Goal: Task Accomplishment & Management: Use online tool/utility

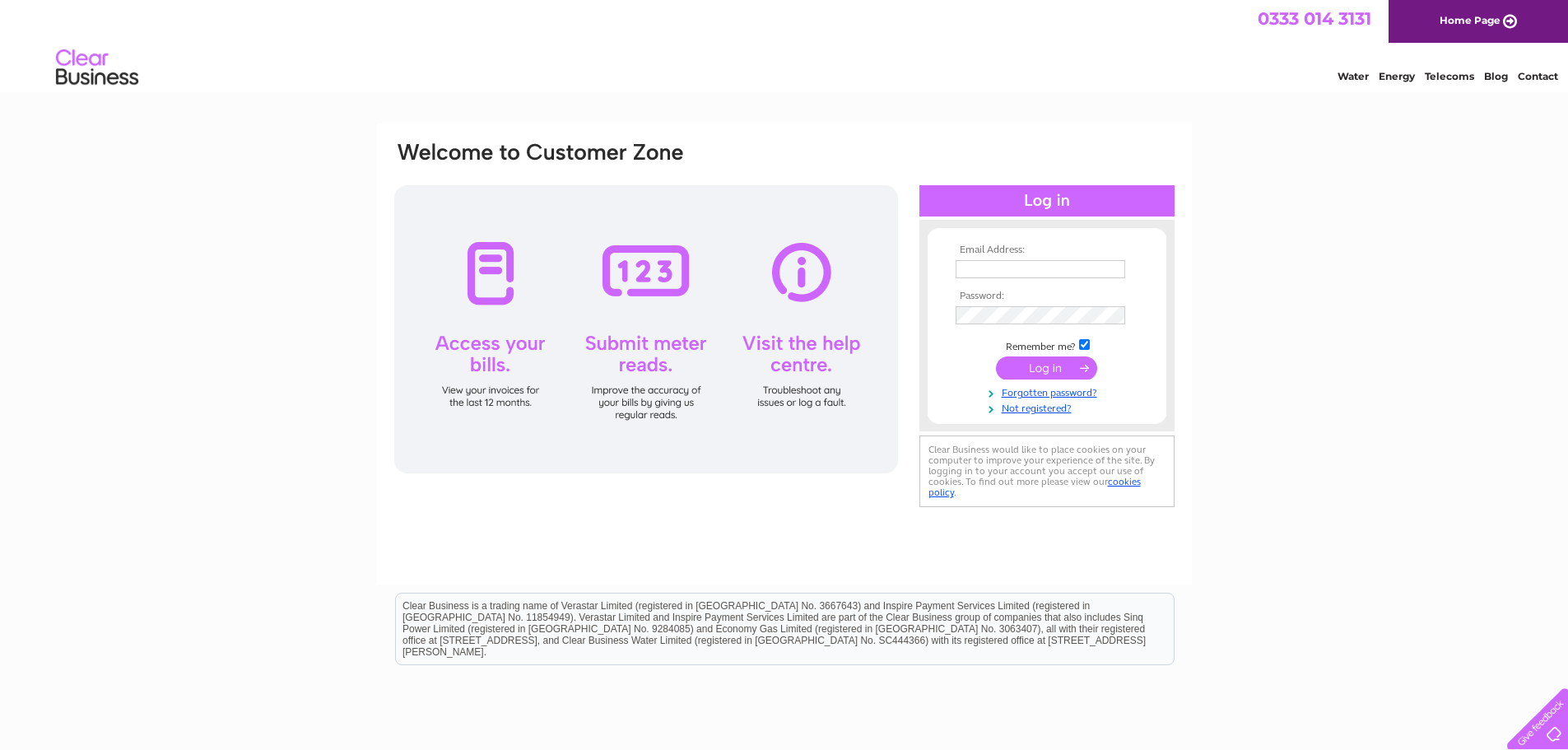
type input "henry@kingcausie.co.uk"
click at [1053, 364] on input "submit" at bounding box center [1046, 368] width 101 height 23
click at [1040, 404] on link "Forgotten password?" at bounding box center [1049, 407] width 187 height 16
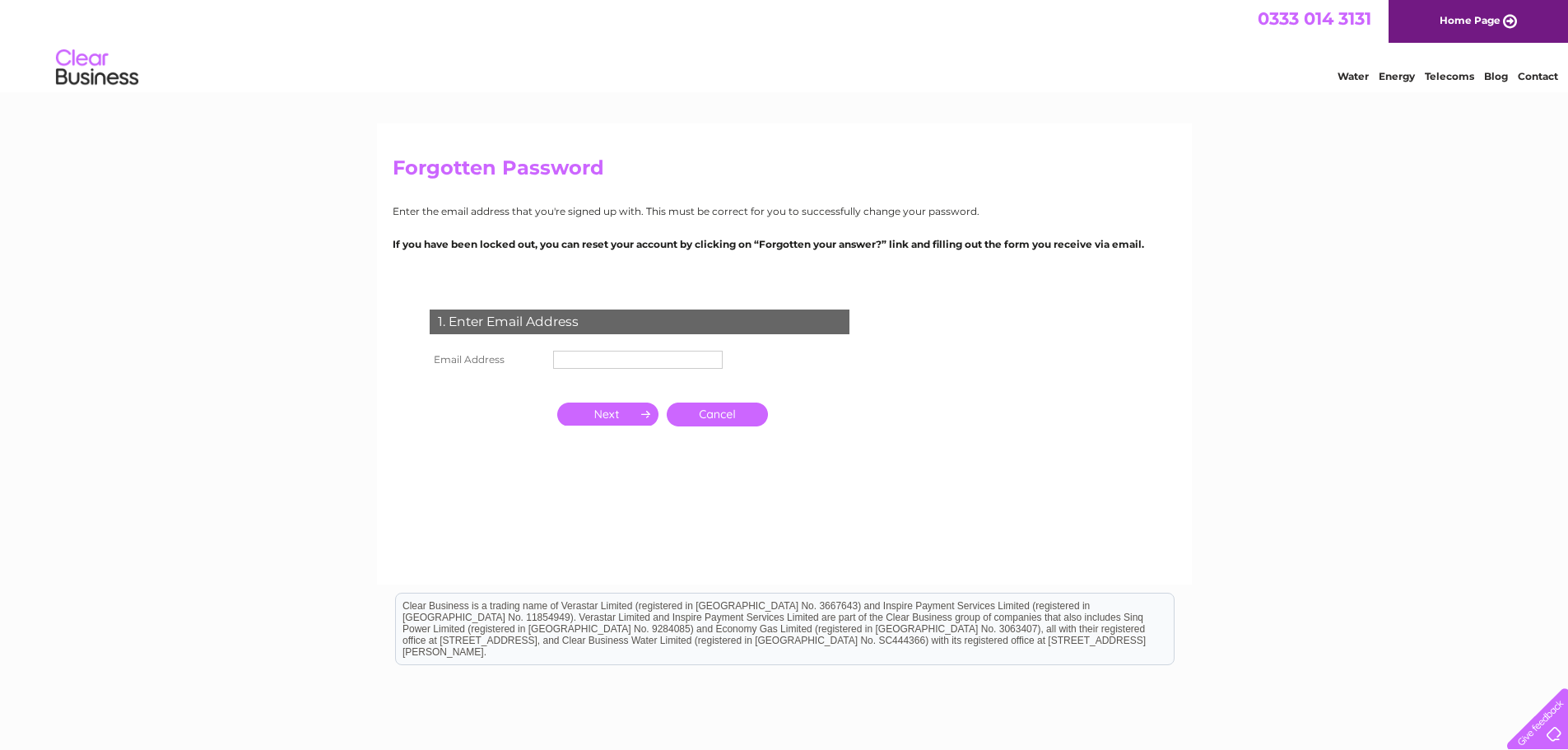
click at [592, 357] on input "text" at bounding box center [638, 360] width 170 height 19
type input "Henry@kingcausie.co.uk"
click at [606, 419] on input "button" at bounding box center [607, 414] width 101 height 23
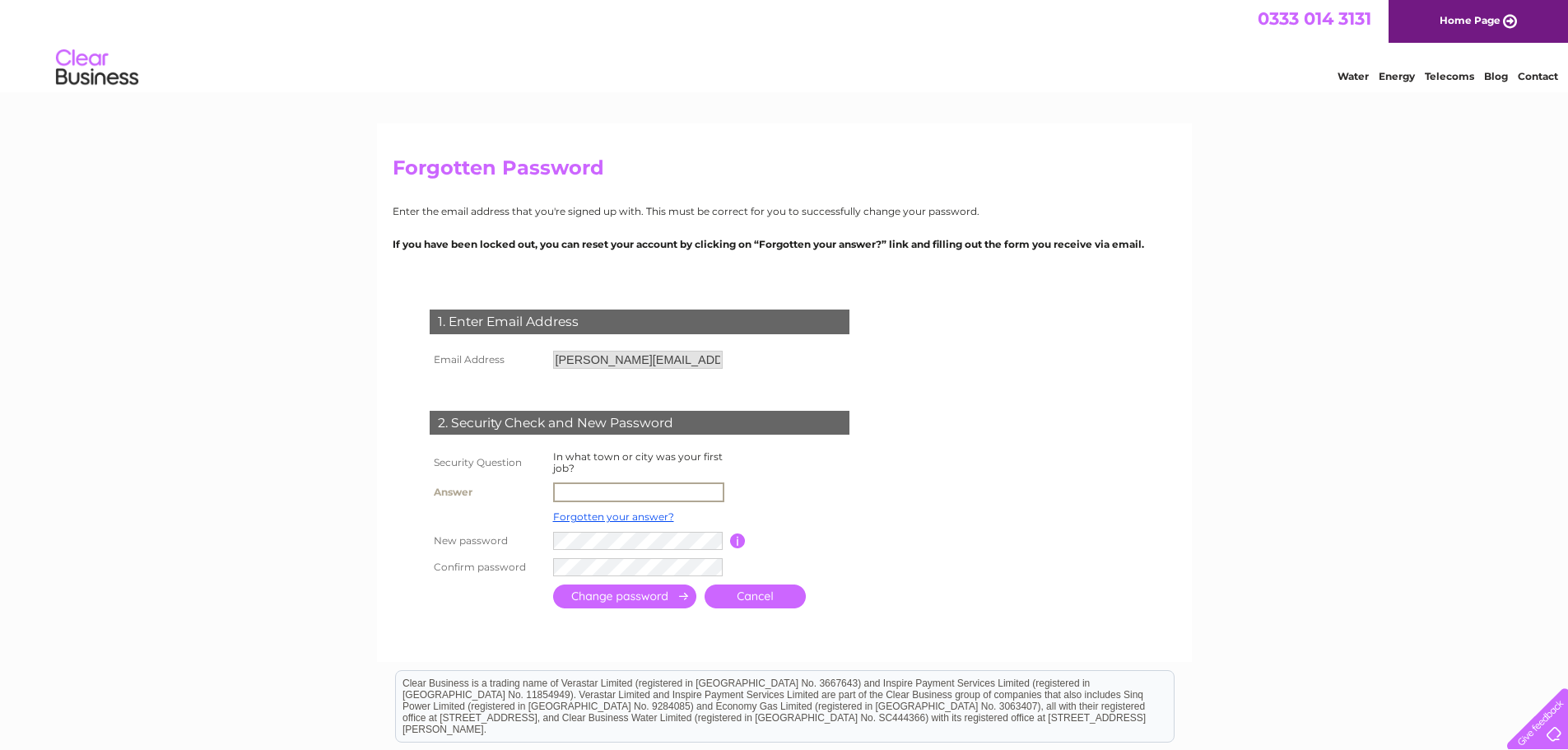
click at [579, 487] on input "text" at bounding box center [639, 492] width 171 height 19
type input "London"
click at [628, 593] on input "submit" at bounding box center [625, 595] width 143 height 24
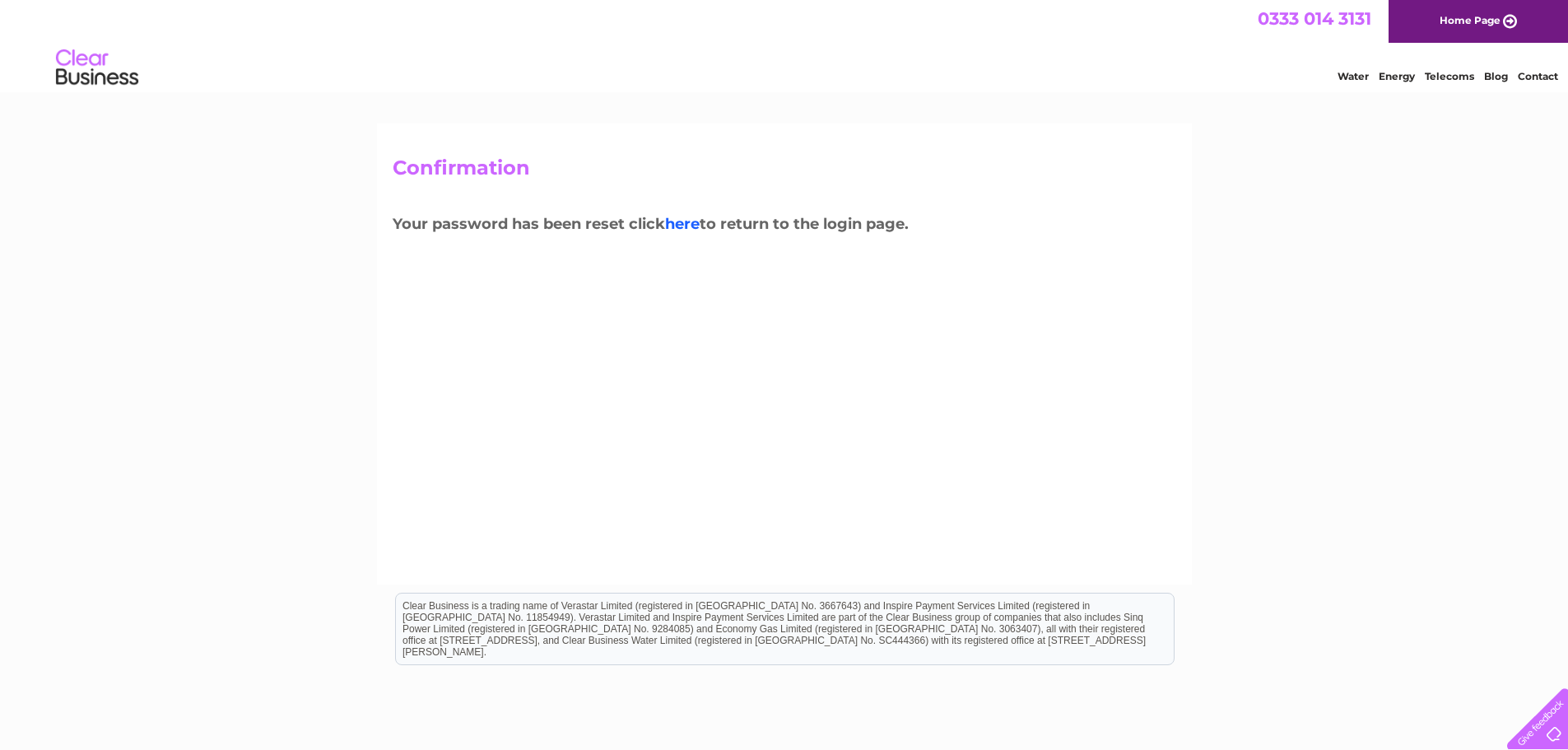
click at [683, 222] on link "here" at bounding box center [682, 224] width 34 height 19
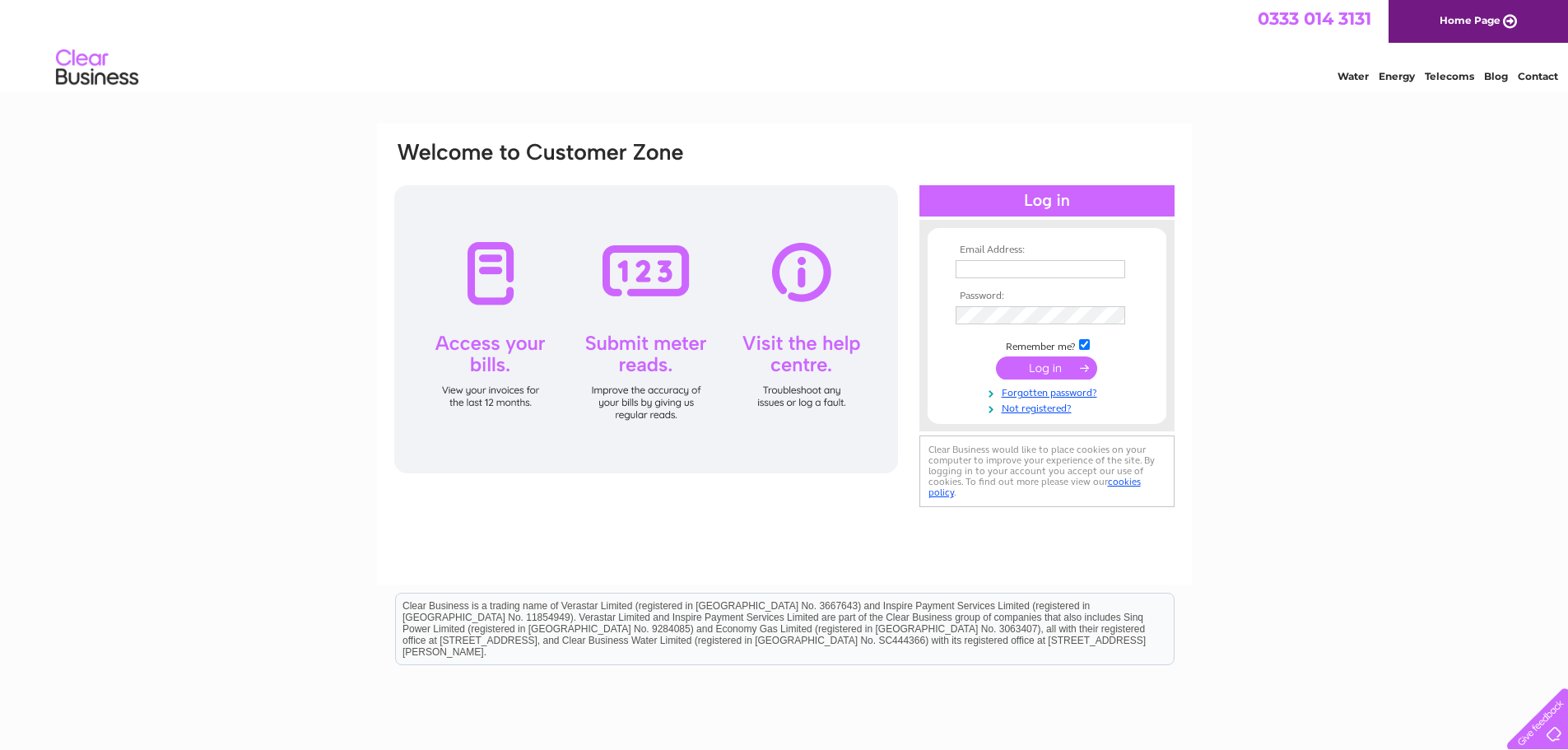
type input "[PERSON_NAME][EMAIL_ADDRESS][DOMAIN_NAME]"
click at [1044, 363] on input "submit" at bounding box center [1046, 368] width 101 height 23
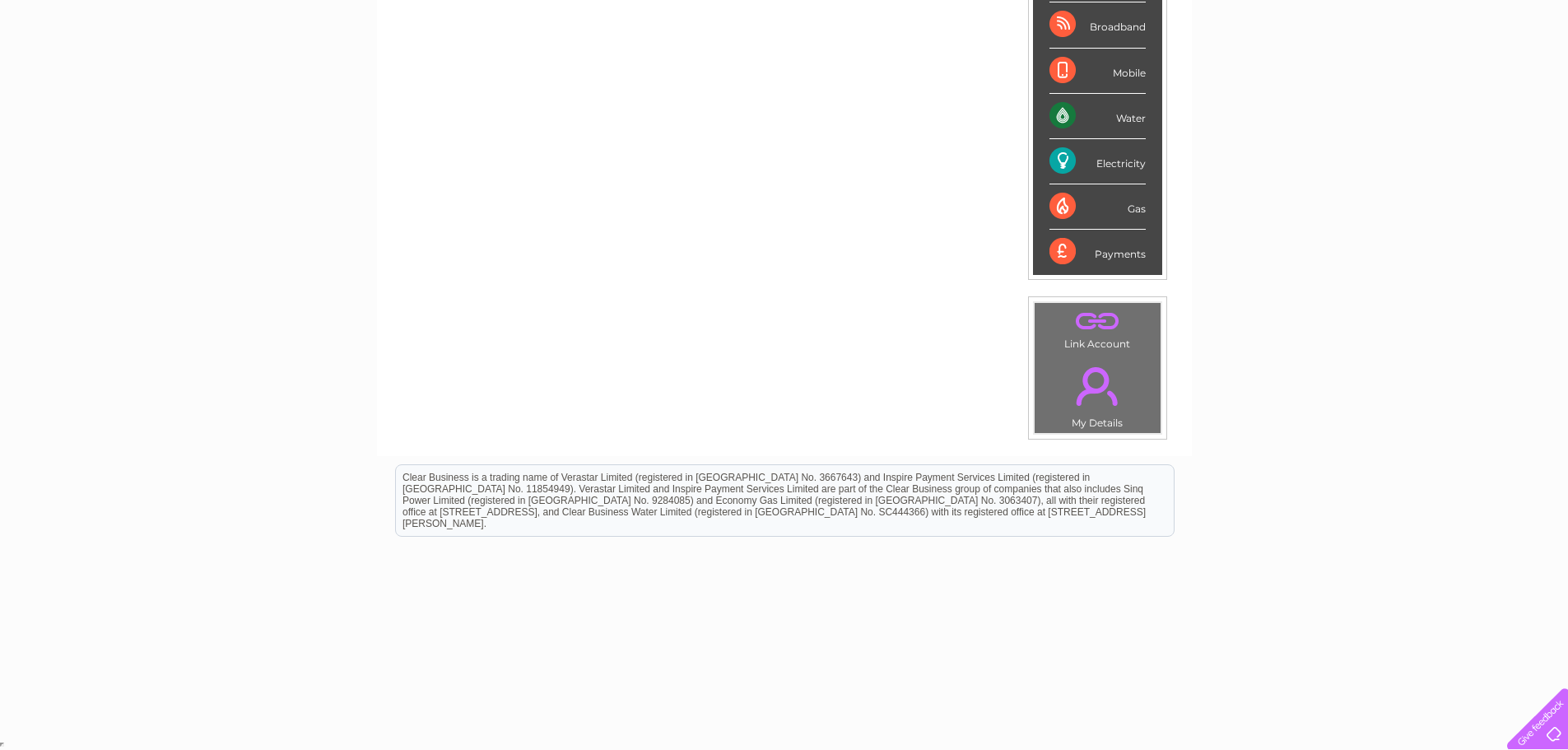
scroll to position [64, 0]
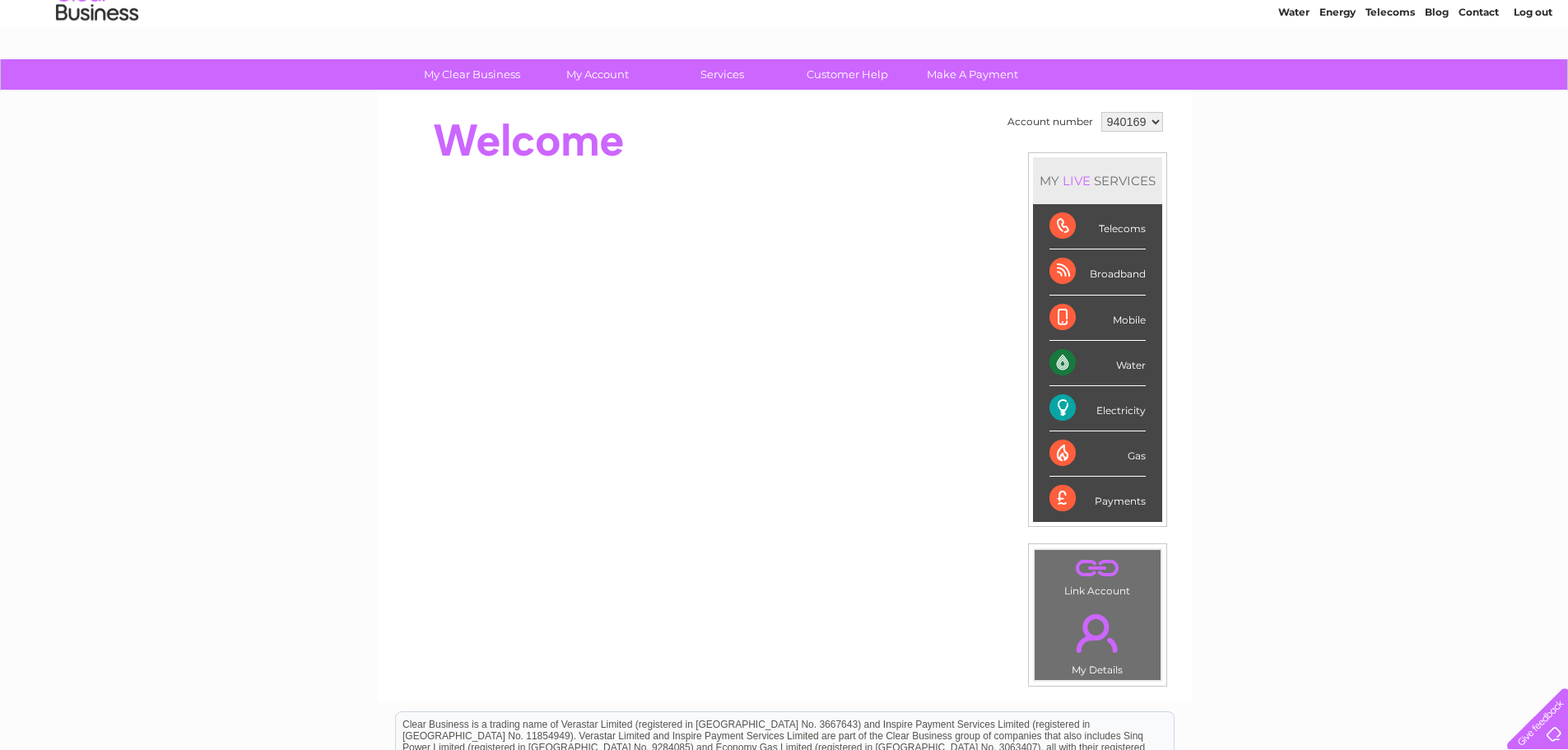
click at [1341, 542] on div "My Clear Business Login Details My Details My Preferences Link Account My Accou…" at bounding box center [784, 522] width 1568 height 925
click at [1058, 403] on div "Electricity" at bounding box center [1098, 408] width 97 height 45
click at [1096, 405] on div "Electricity" at bounding box center [1098, 408] width 97 height 45
click at [1095, 402] on div "Electricity" at bounding box center [1098, 408] width 97 height 45
click at [1158, 121] on select "940169" at bounding box center [1133, 122] width 62 height 19
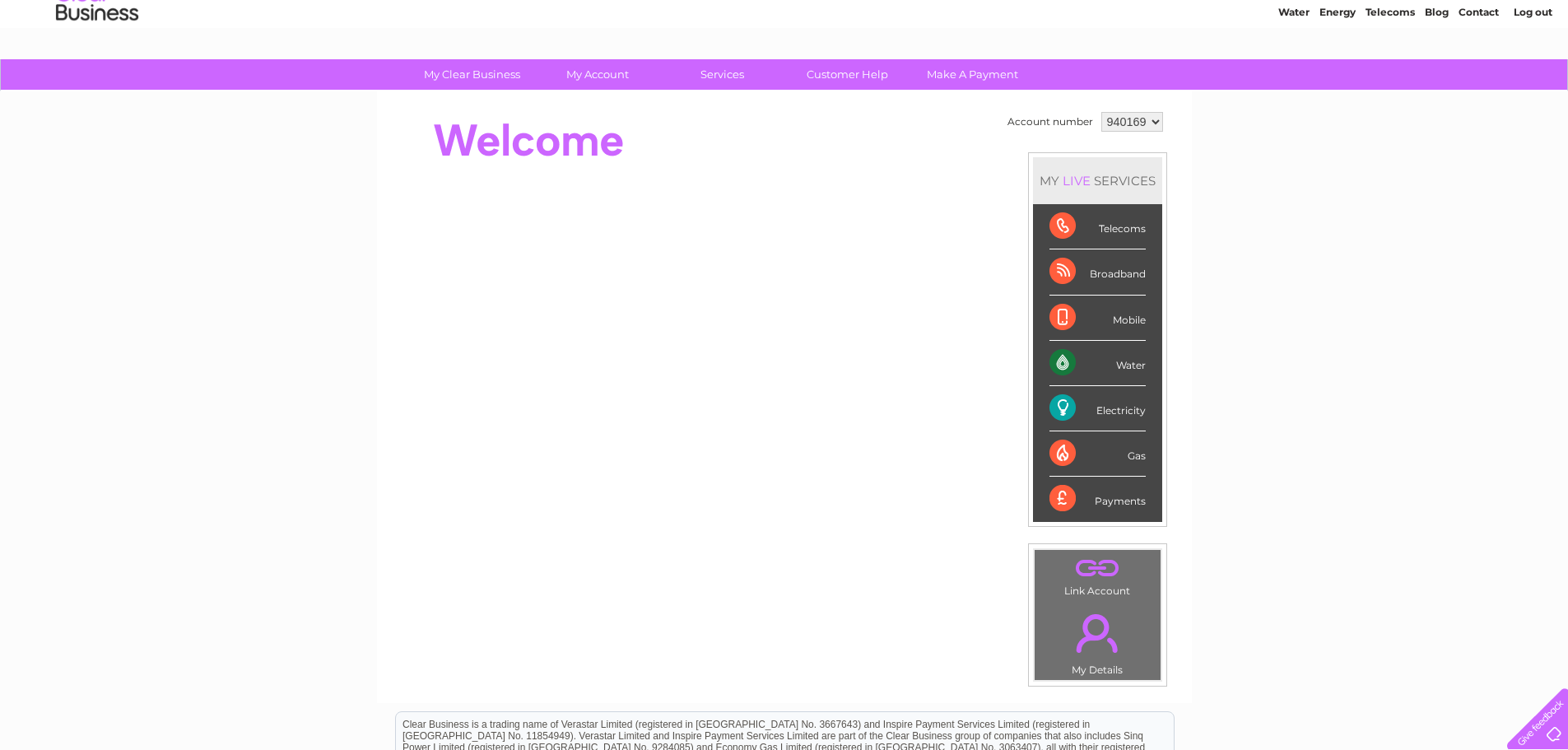
click at [1154, 121] on select "940169" at bounding box center [1133, 122] width 62 height 19
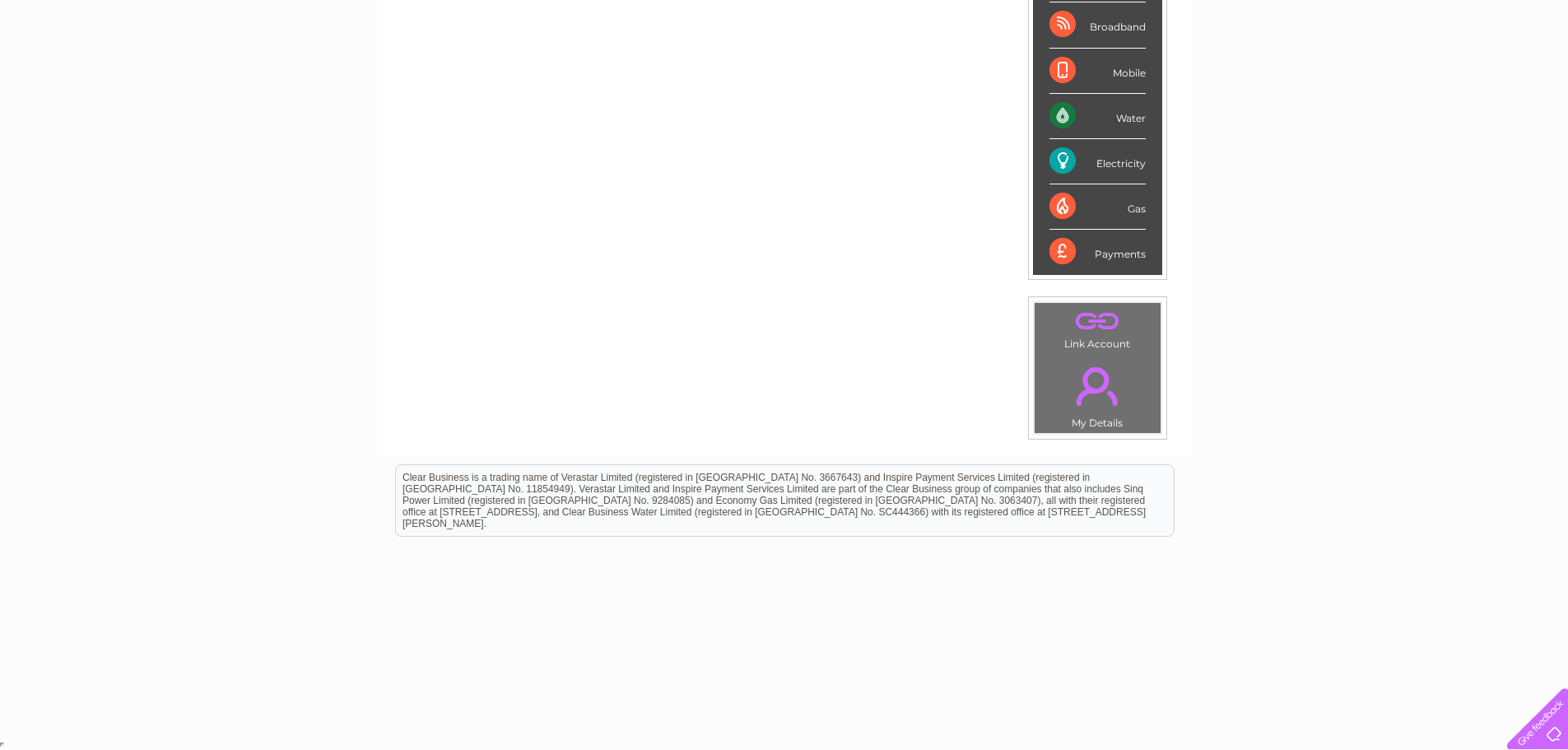
scroll to position [0, 0]
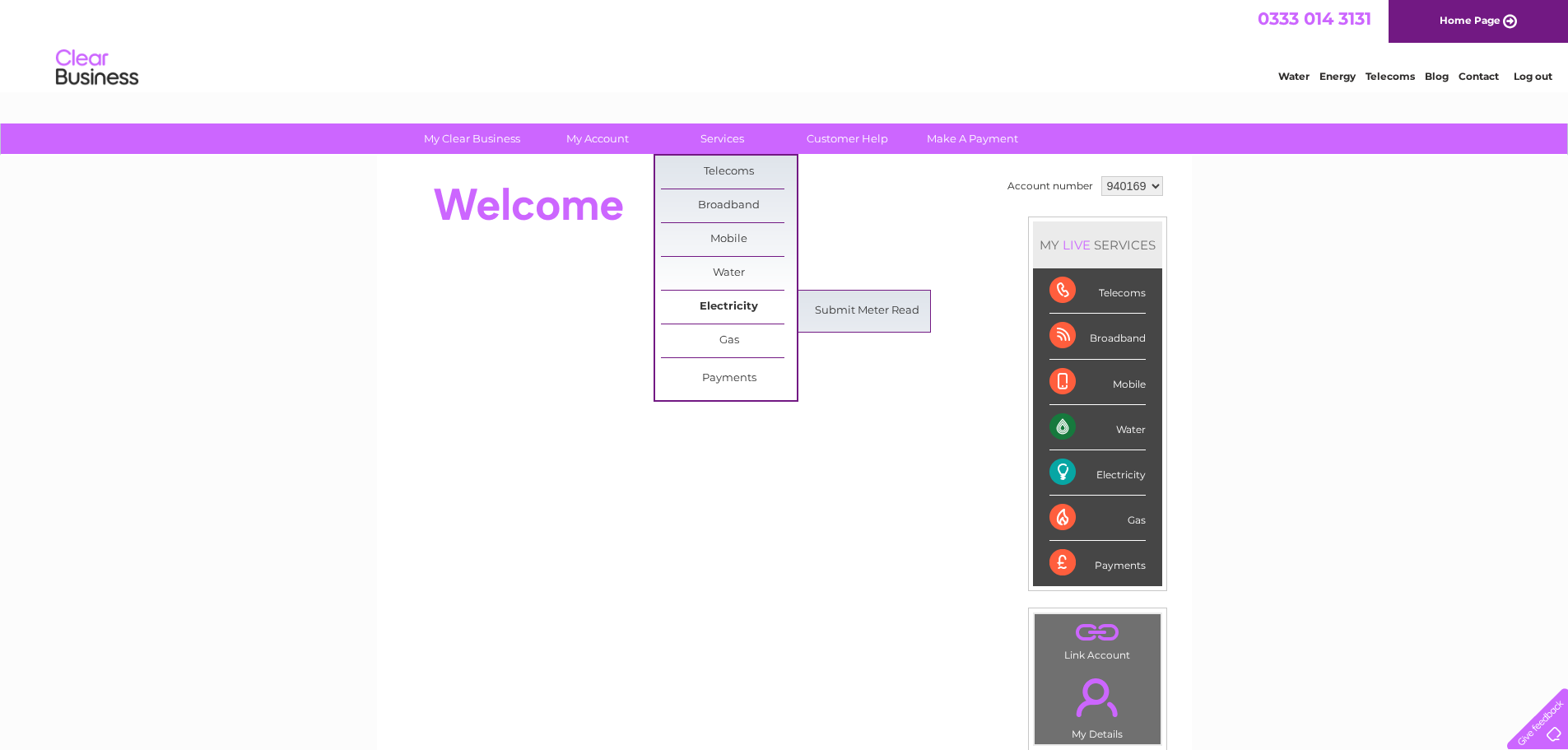
click at [724, 302] on link "Electricity" at bounding box center [729, 306] width 136 height 32
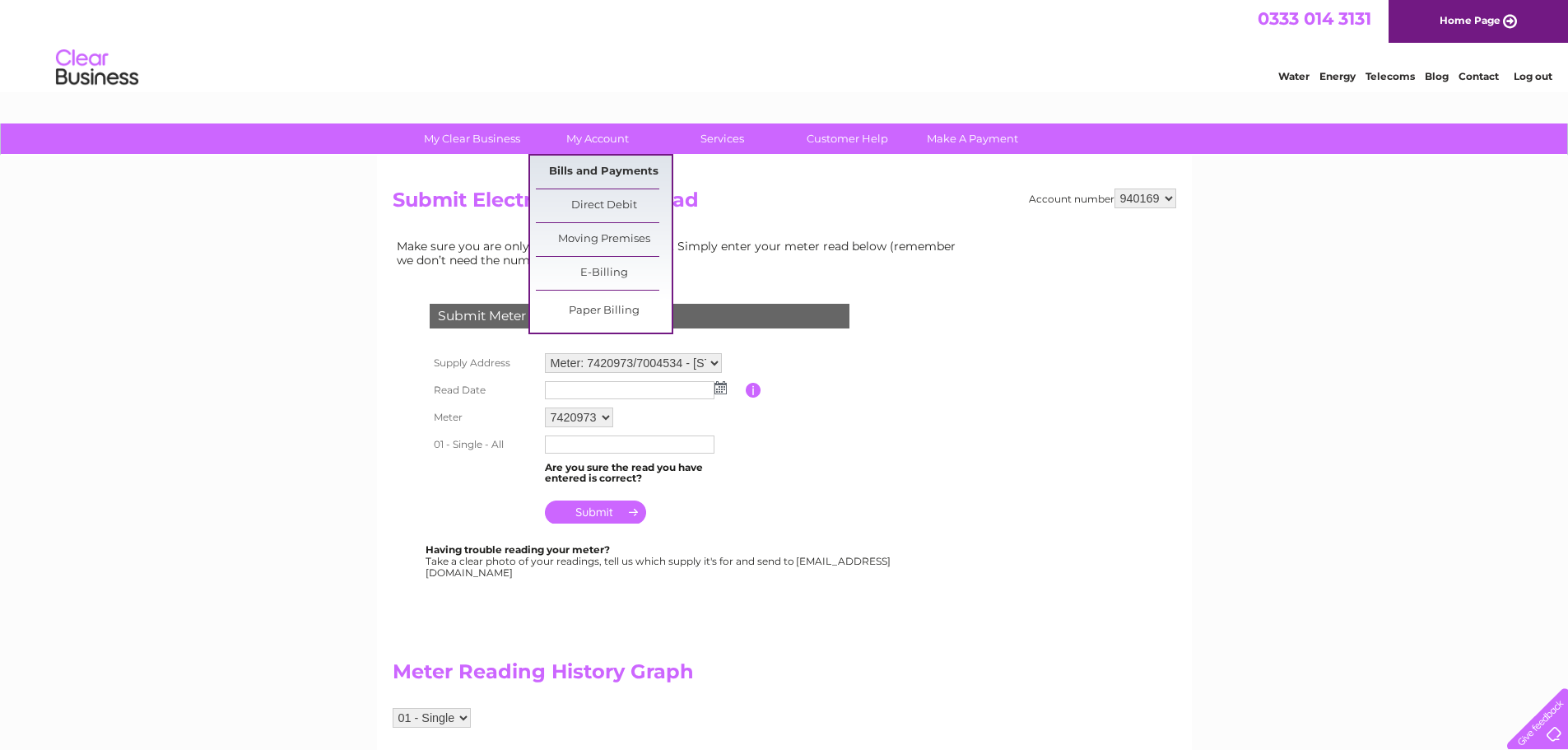
click at [593, 168] on link "Bills and Payments" at bounding box center [603, 172] width 136 height 32
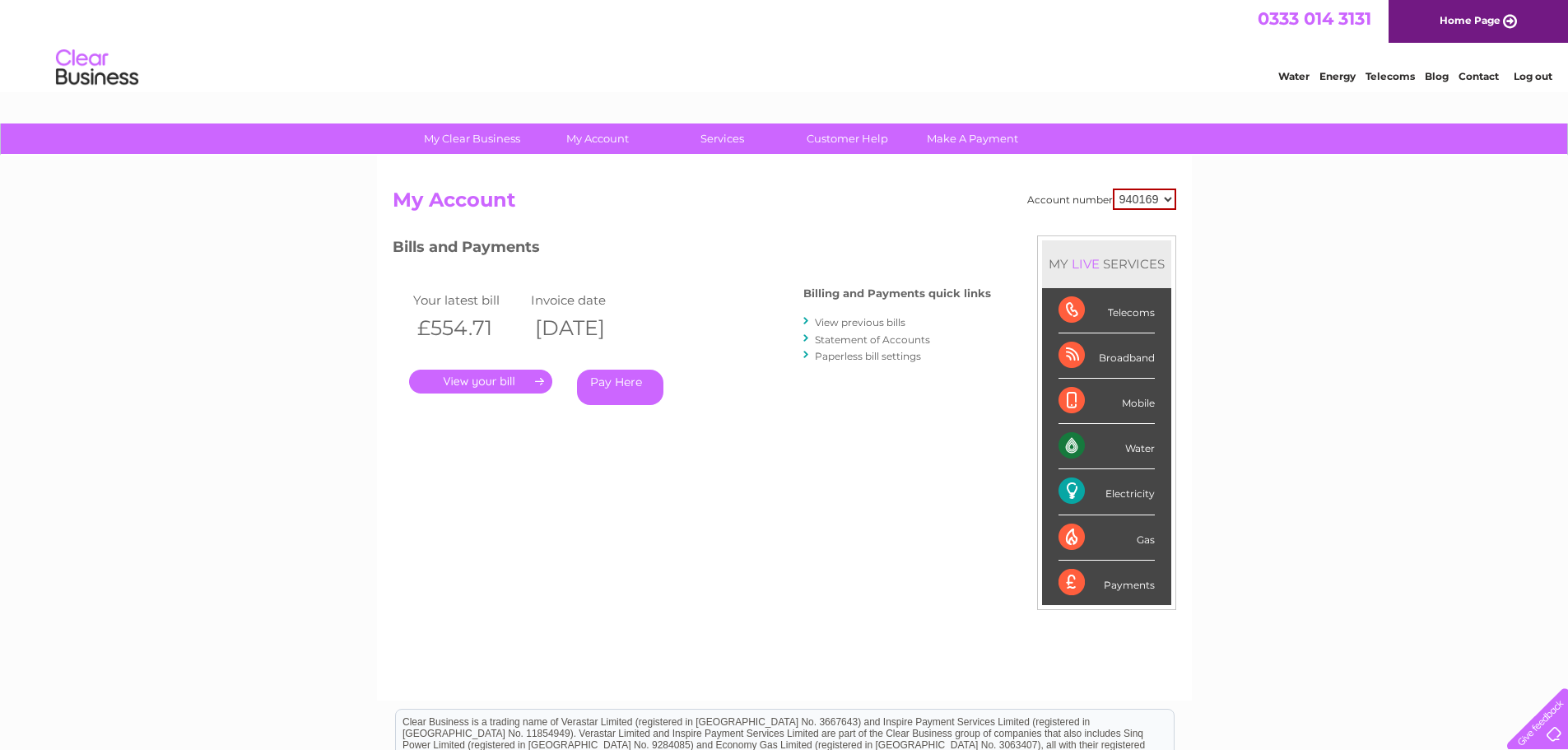
click at [496, 381] on link "." at bounding box center [481, 381] width 143 height 24
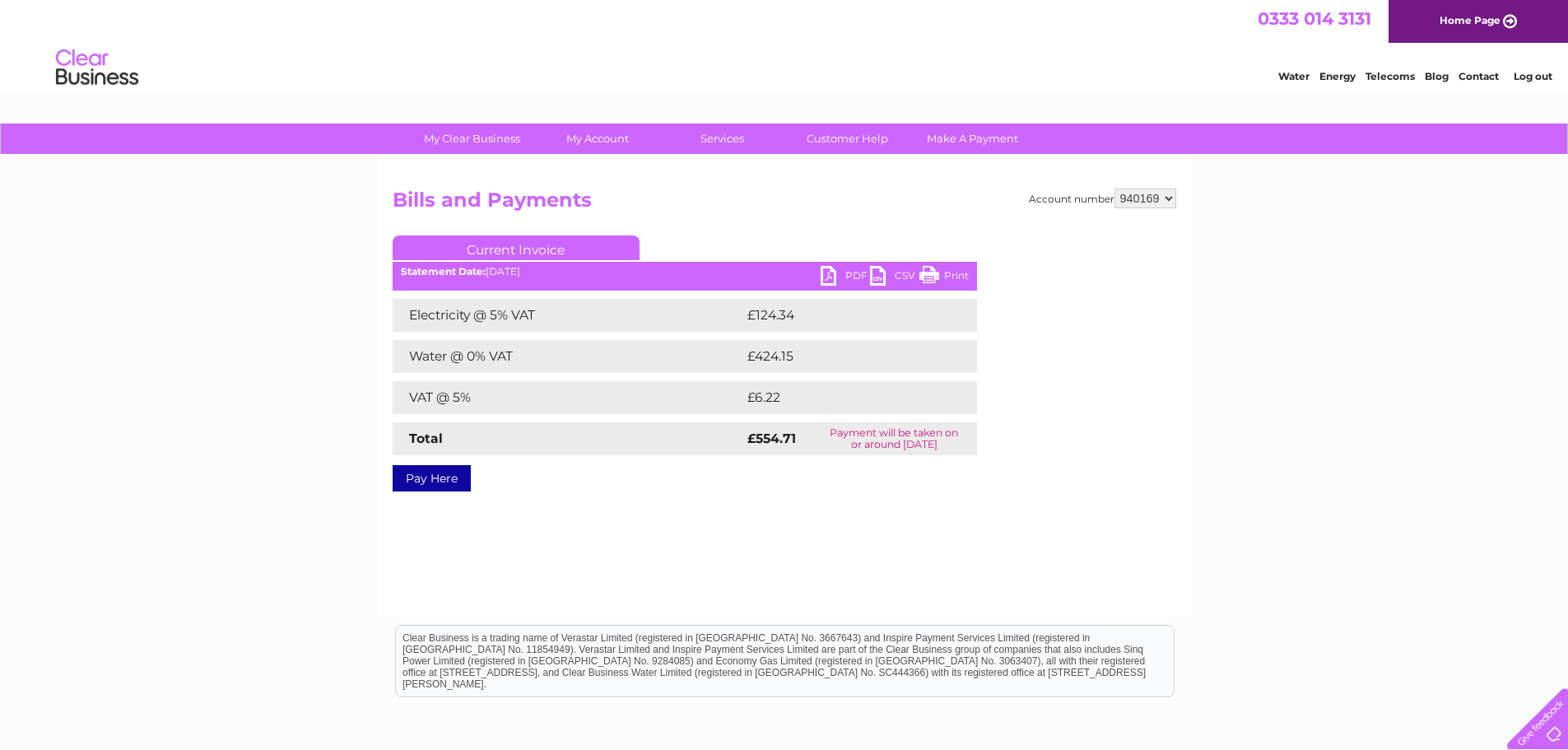
click at [823, 280] on link "PDF" at bounding box center [845, 278] width 49 height 24
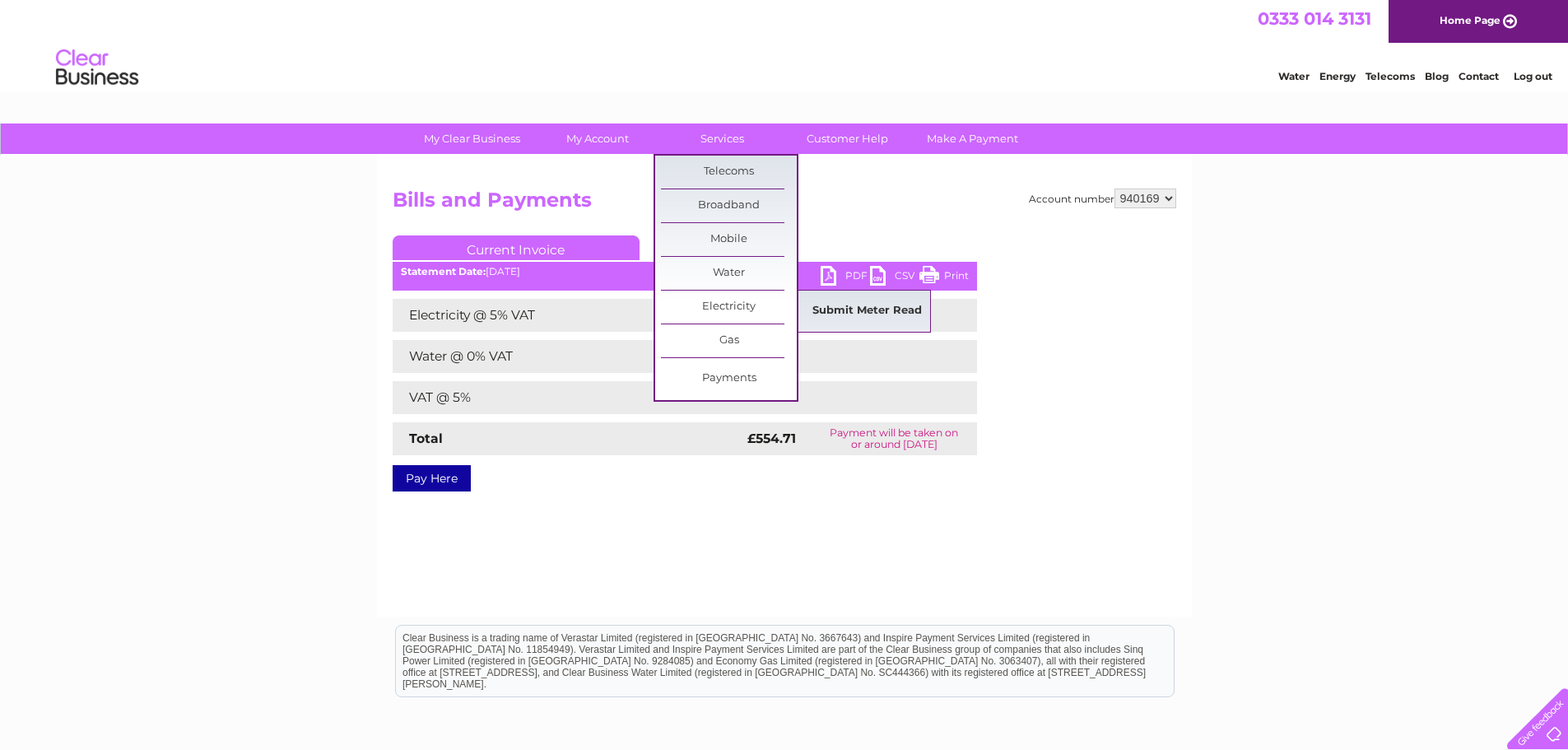
click at [840, 306] on link "Submit Meter Read" at bounding box center [867, 310] width 136 height 32
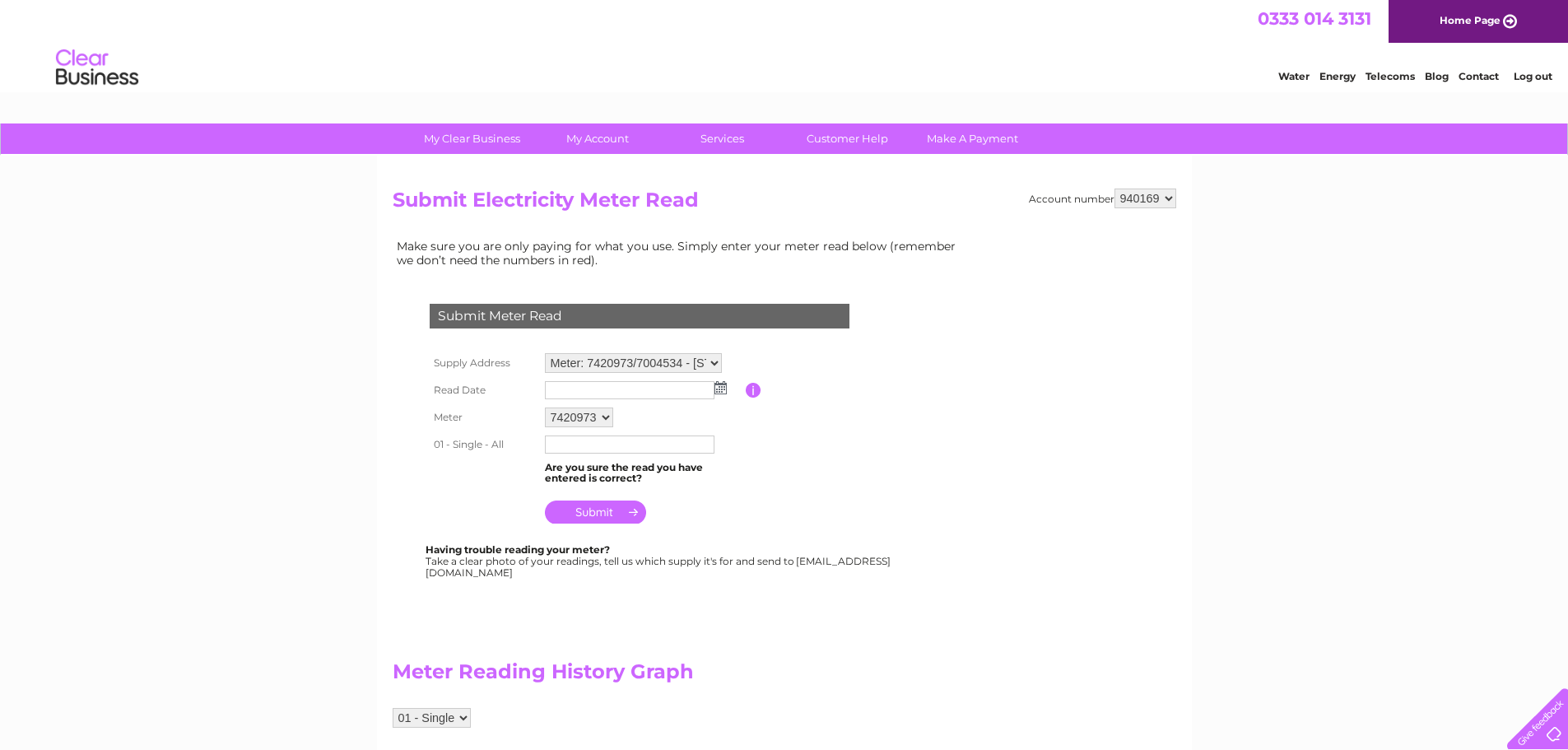
click at [720, 390] on img at bounding box center [720, 388] width 12 height 13
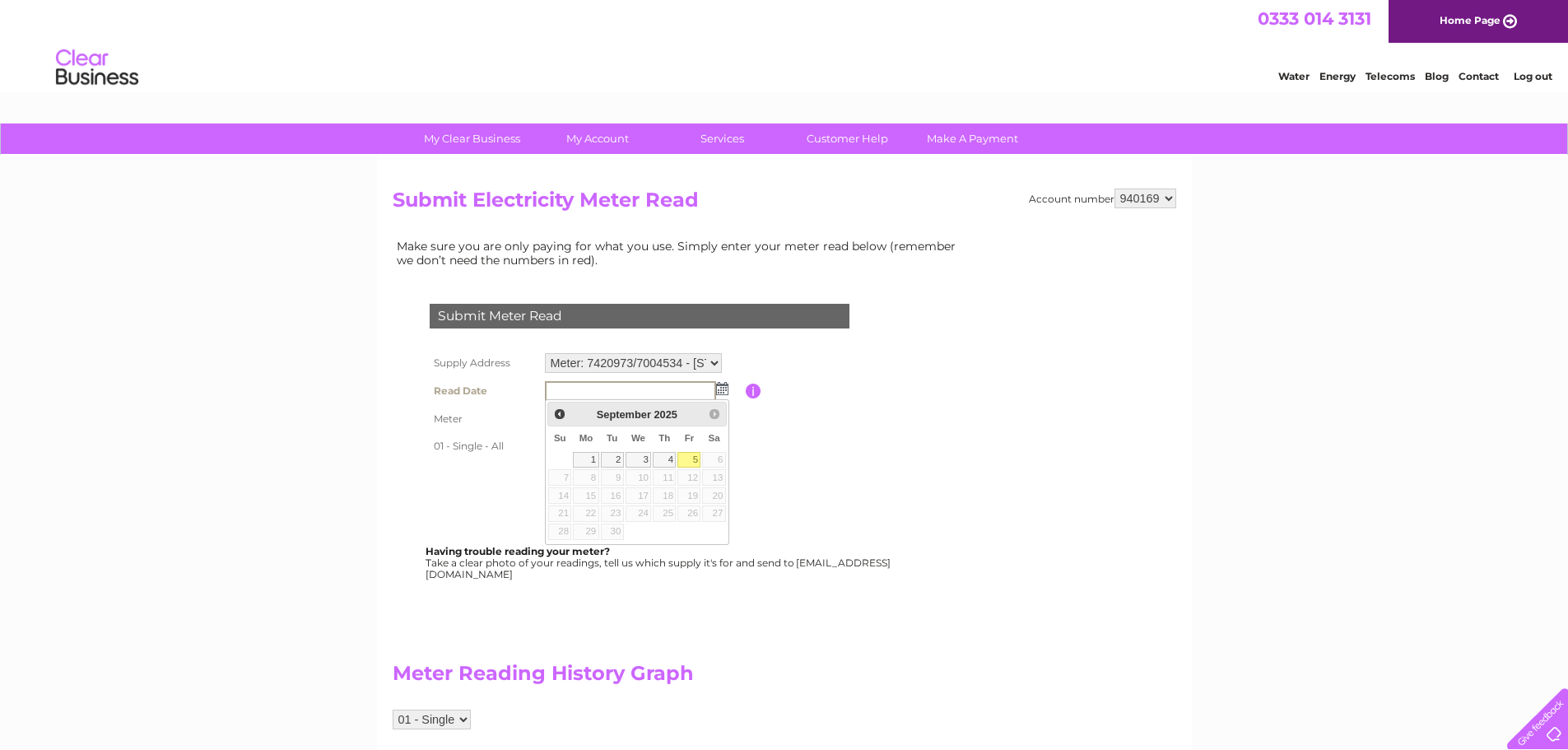
click at [693, 458] on link "5" at bounding box center [689, 460] width 23 height 17
type input "2025/09/05"
click at [574, 444] on input "text" at bounding box center [630, 445] width 171 height 19
type input "81472"
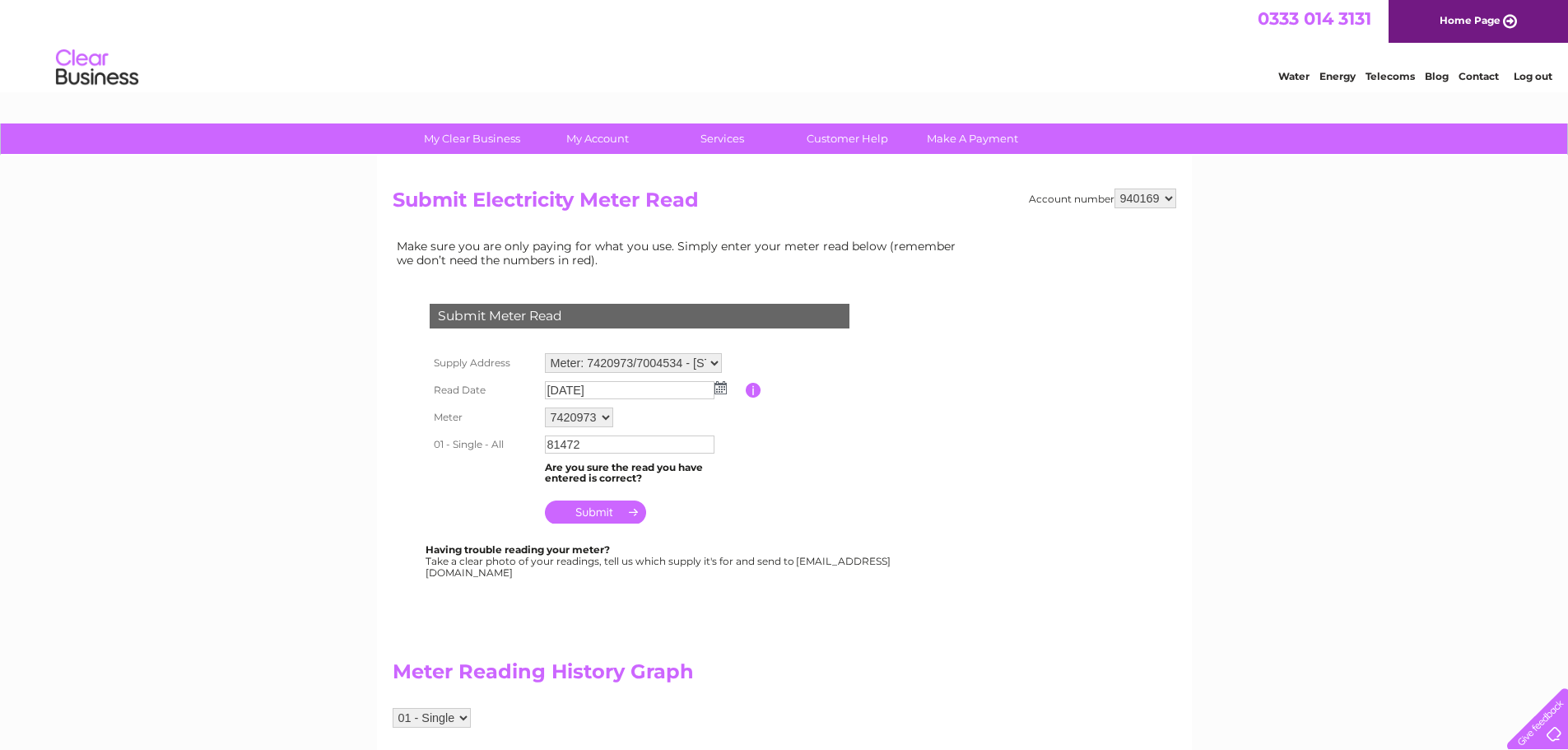
click at [595, 503] on input "submit" at bounding box center [595, 511] width 101 height 23
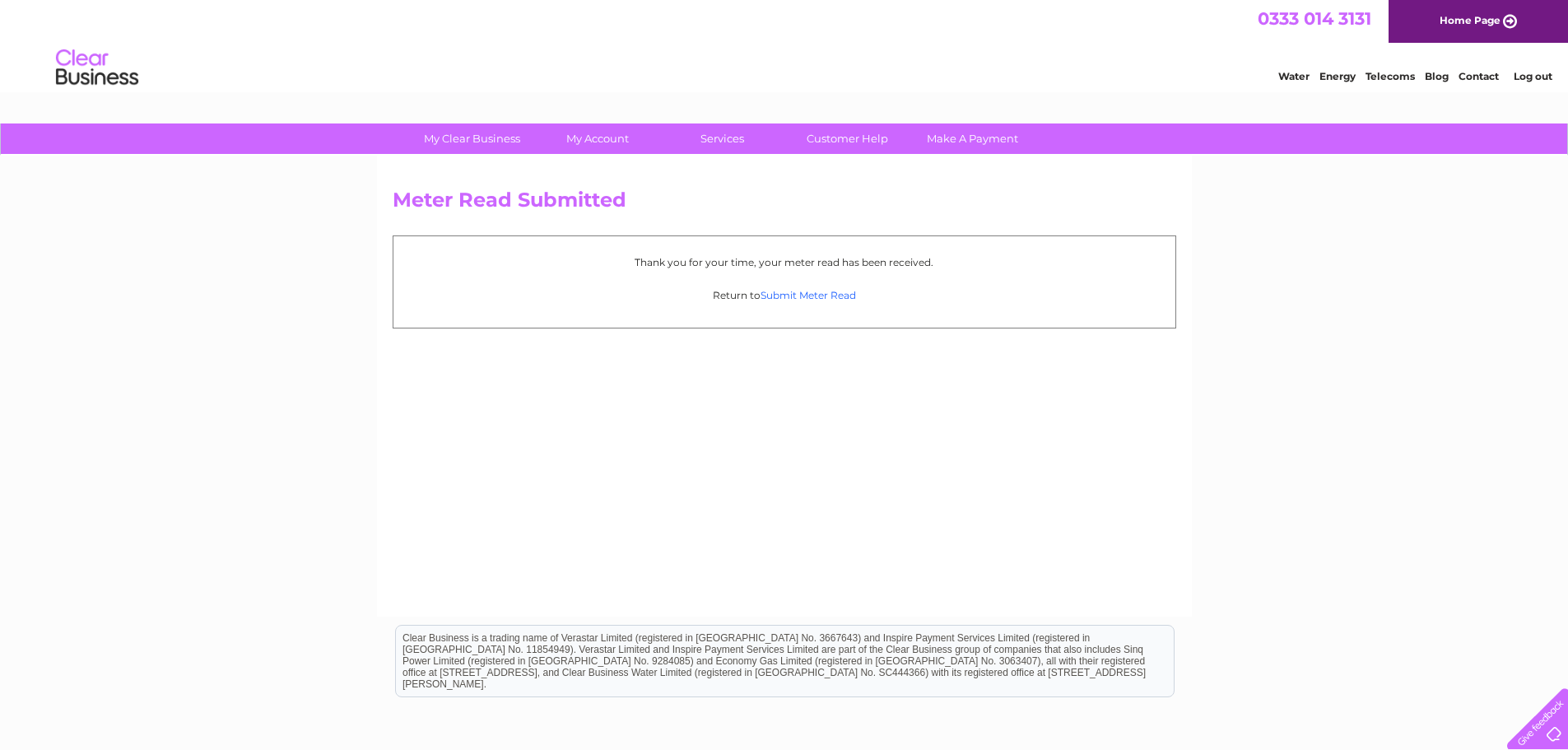
click at [800, 291] on link "Submit Meter Read" at bounding box center [808, 294] width 96 height 12
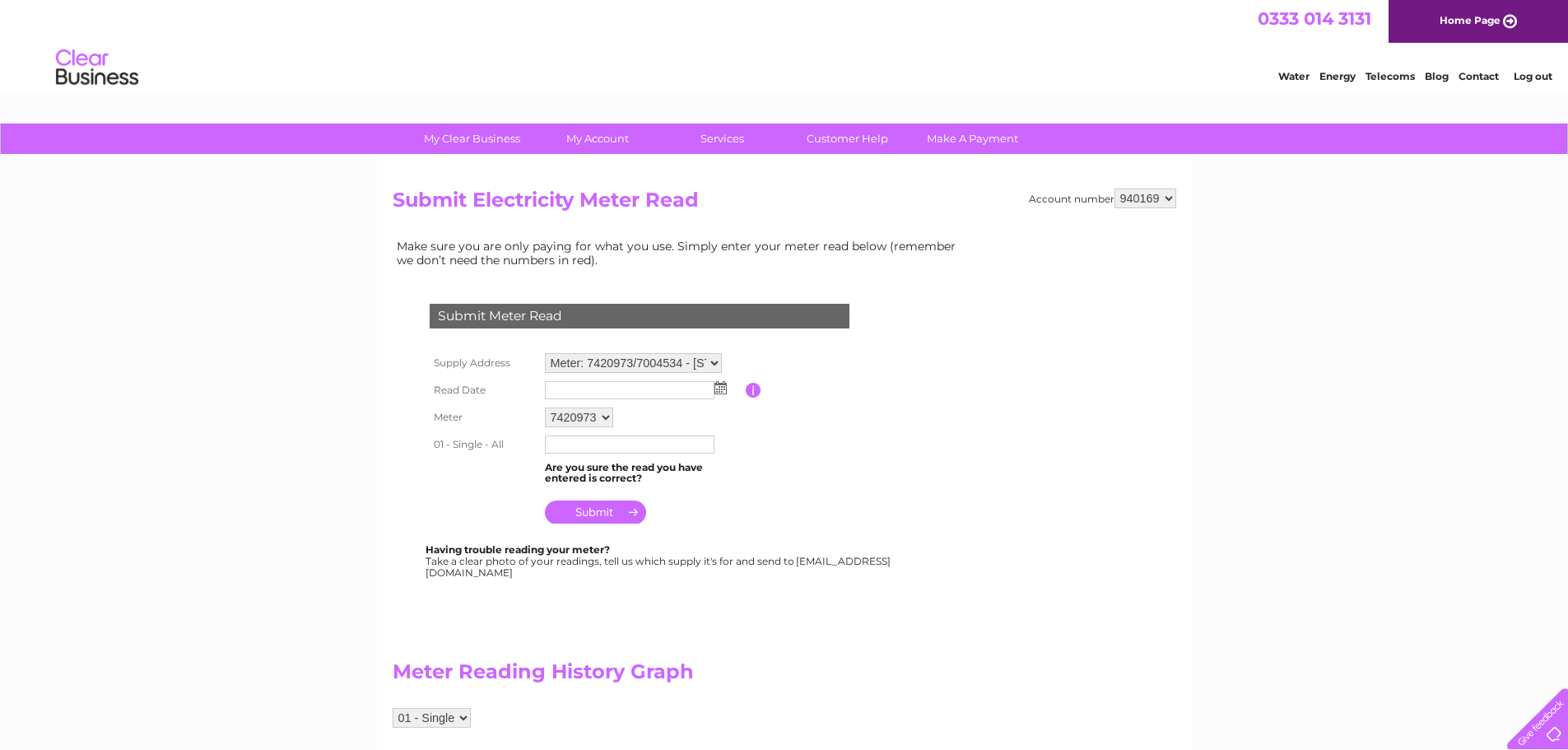
click at [1533, 74] on link "Log out" at bounding box center [1534, 75] width 39 height 12
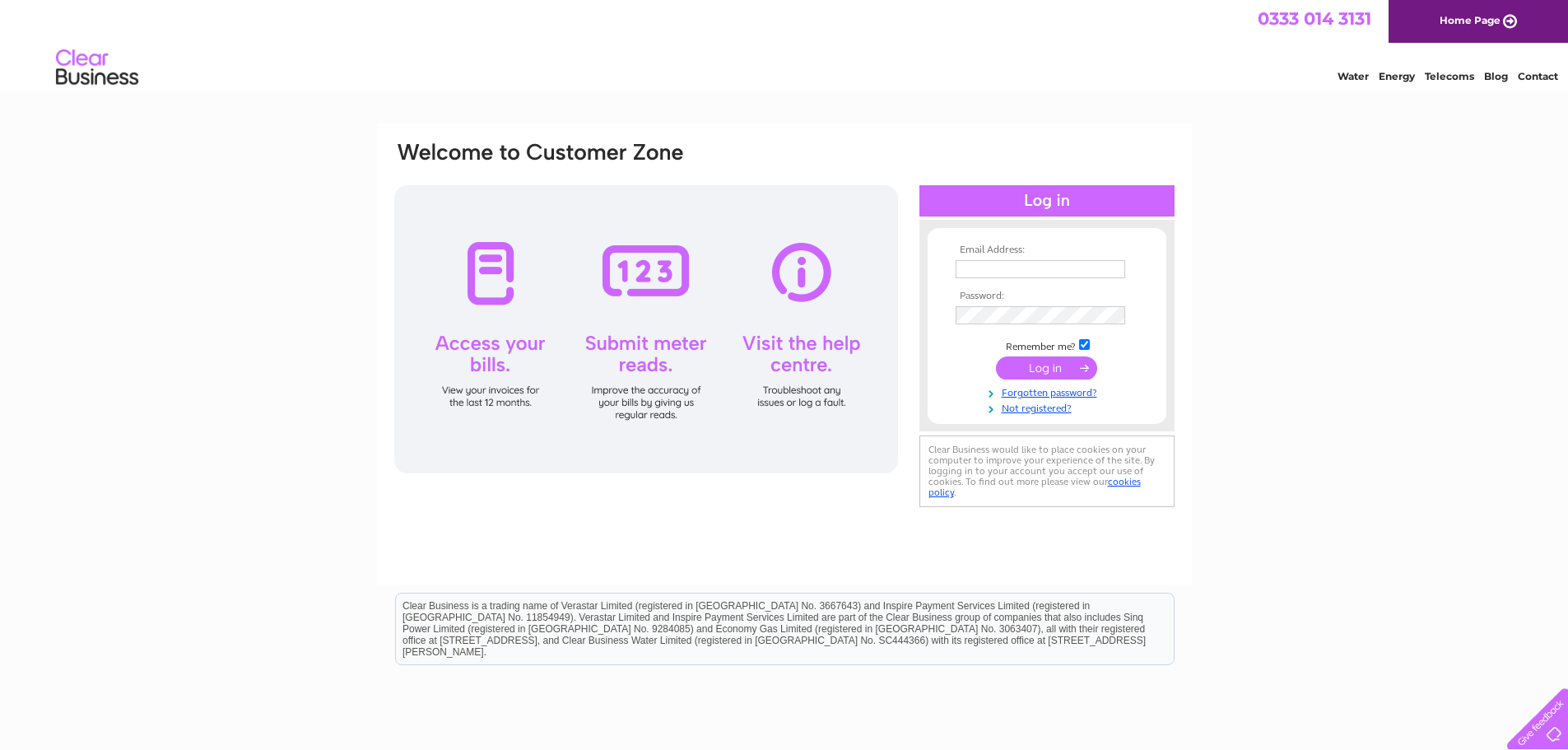
click at [1524, 76] on link "Contact" at bounding box center [1537, 75] width 40 height 12
